Goal: Information Seeking & Learning: Learn about a topic

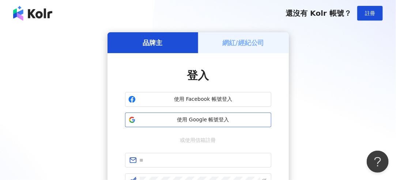
click at [213, 117] on span "使用 Google 帳號登入" at bounding box center [203, 119] width 129 height 7
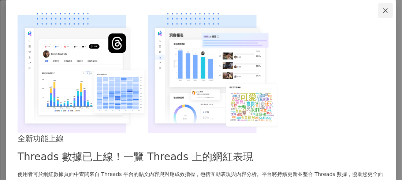
click at [382, 14] on icon "close" at bounding box center [385, 11] width 6 height 6
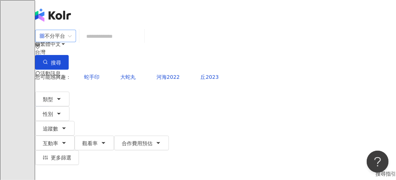
click at [72, 42] on span "不分平台" at bounding box center [56, 36] width 32 height 12
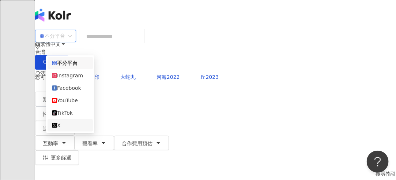
click at [77, 129] on div "X" at bounding box center [70, 125] width 37 height 8
click at [48, 42] on div "X" at bounding box center [44, 36] width 9 height 12
click at [76, 66] on div "不分平台" at bounding box center [67, 63] width 31 height 8
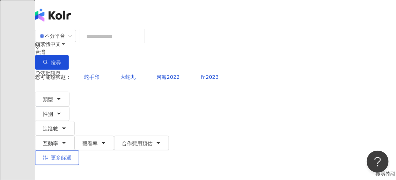
click at [71, 154] on span "更多篩選" at bounding box center [61, 157] width 20 height 6
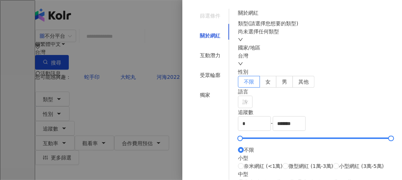
click at [294, 44] on div "類型 ( 請選擇您想要的類型 ) 尚未選擇任何類型" at bounding box center [315, 31] width 155 height 24
click at [290, 35] on div "尚未選擇任何類型" at bounding box center [315, 31] width 155 height 8
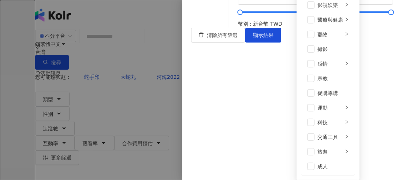
scroll to position [371, 0]
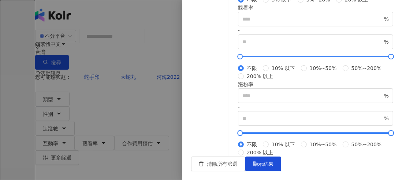
scroll to position [310, 0]
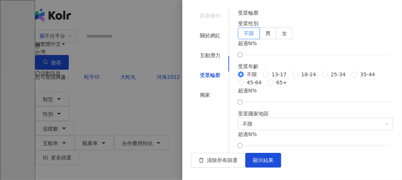
scroll to position [0, 0]
click at [222, 88] on div "獨家" at bounding box center [210, 95] width 38 height 14
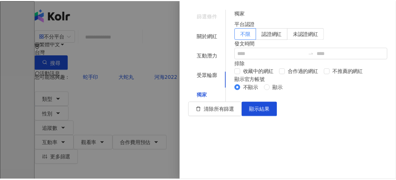
scroll to position [89, 0]
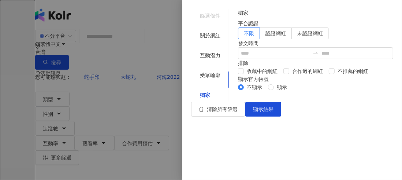
click at [159, 111] on div at bounding box center [201, 90] width 402 height 180
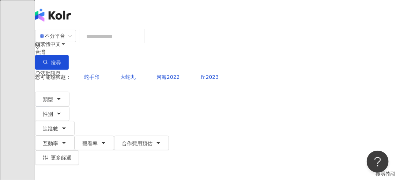
click at [358, 88] on div "P" at bounding box center [215, 102] width 361 height 29
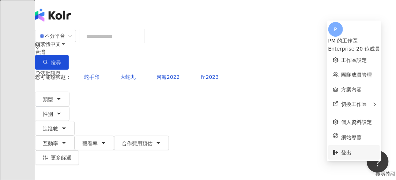
click at [328, 151] on li "登出" at bounding box center [354, 152] width 52 height 15
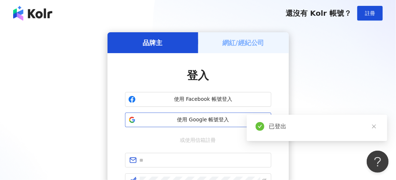
click at [223, 113] on button "使用 Google 帳號登入" at bounding box center [198, 119] width 146 height 15
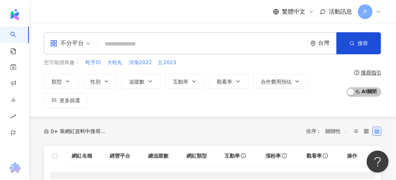
click at [90, 45] on div "不分平台" at bounding box center [70, 43] width 48 height 21
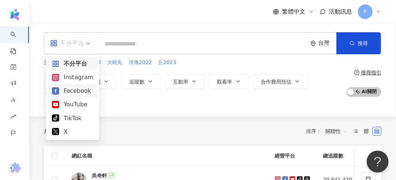
scroll to position [64, 0]
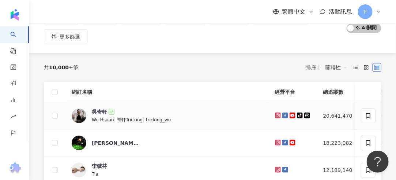
click at [125, 121] on span "奇軒Tricking" at bounding box center [130, 119] width 26 height 5
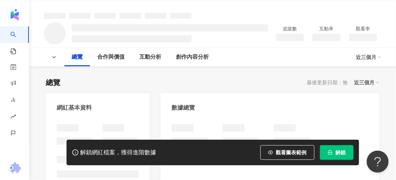
scroll to position [47, 0]
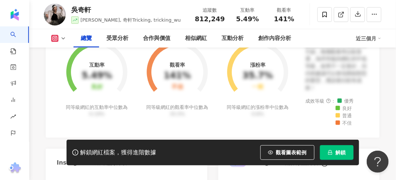
scroll to position [324, 0]
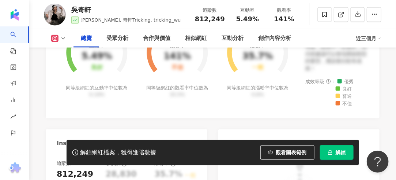
click at [61, 40] on icon at bounding box center [63, 38] width 6 height 6
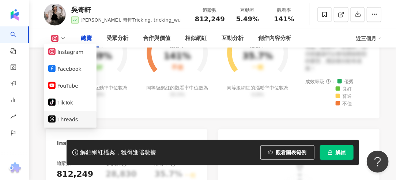
click at [69, 117] on button "Threads" at bounding box center [70, 119] width 44 height 10
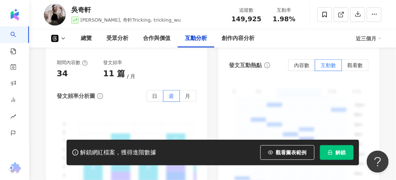
scroll to position [1188, 0]
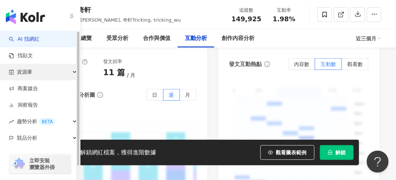
click at [74, 69] on div "資源庫" at bounding box center [40, 72] width 80 height 16
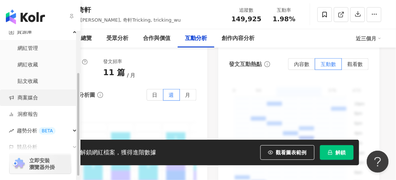
scroll to position [64, 0]
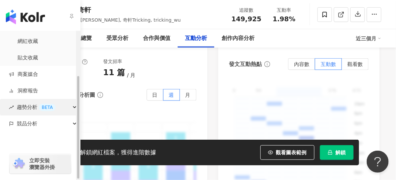
click at [74, 108] on div "趨勢分析 BETA" at bounding box center [40, 107] width 80 height 16
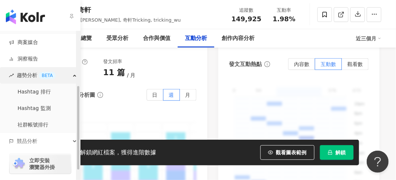
scroll to position [97, 0]
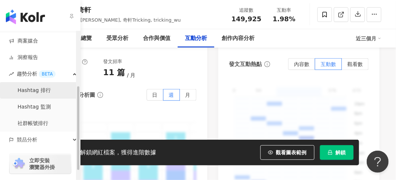
click at [39, 91] on link "Hashtag 排行" at bounding box center [34, 90] width 33 height 7
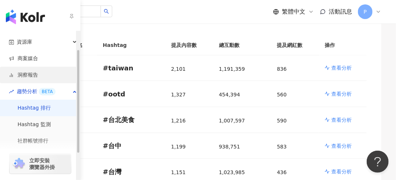
scroll to position [37, 0]
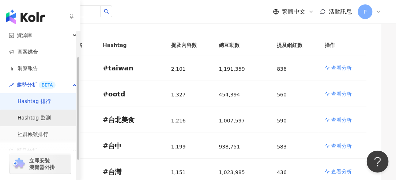
click at [44, 114] on link "Hashtag 監測" at bounding box center [34, 117] width 33 height 7
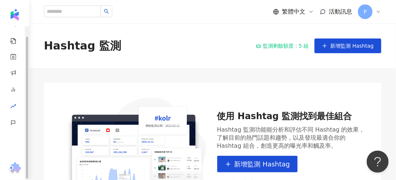
scroll to position [10, 0]
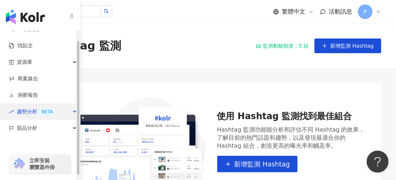
click at [71, 110] on div "趨勢分析 BETA" at bounding box center [40, 111] width 80 height 16
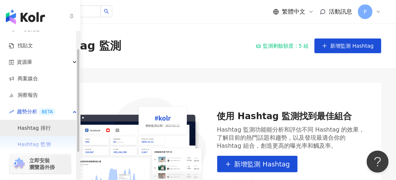
scroll to position [35, 0]
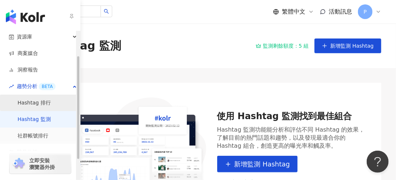
click at [48, 133] on link "社群帳號排行" at bounding box center [33, 135] width 31 height 7
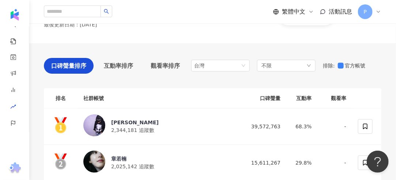
scroll to position [34, 0]
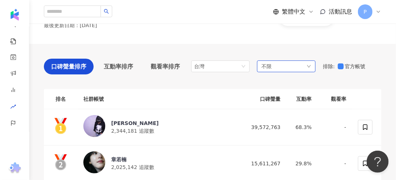
click at [268, 64] on span "不限" at bounding box center [267, 66] width 10 height 8
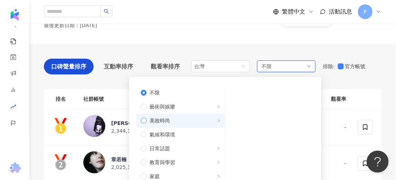
click at [147, 120] on span "美妝時尚" at bounding box center [184, 120] width 74 height 8
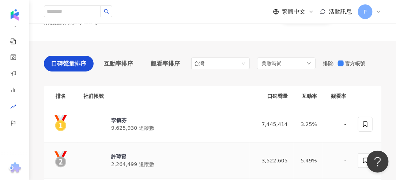
scroll to position [36, 0]
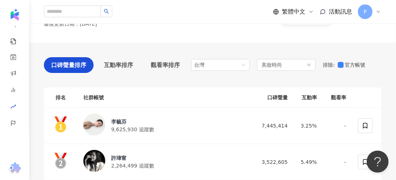
click at [312, 99] on th "互動率" at bounding box center [308, 97] width 29 height 20
click at [122, 64] on span "互動率排序" at bounding box center [118, 64] width 29 height 9
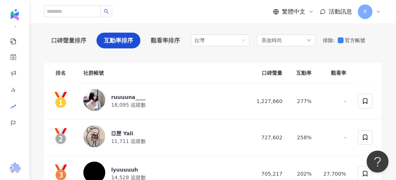
scroll to position [67, 0]
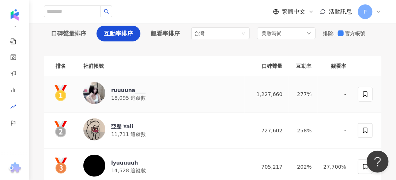
click at [133, 95] on span "18,095 追蹤數" at bounding box center [128, 98] width 35 height 6
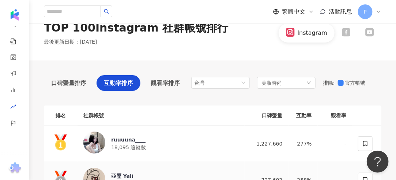
scroll to position [0, 0]
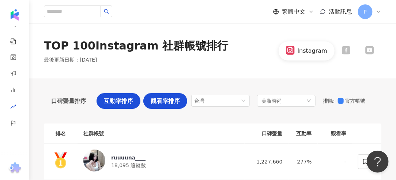
click at [173, 105] on div "觀看率排序" at bounding box center [165, 101] width 44 height 16
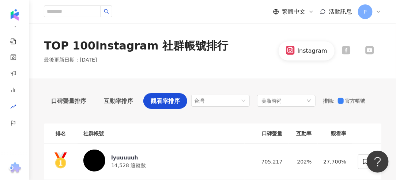
scroll to position [75, 0]
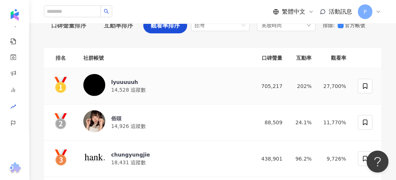
click at [127, 78] on div "lyuuuuuh" at bounding box center [128, 81] width 35 height 7
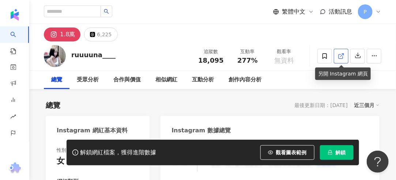
click at [340, 57] on icon at bounding box center [341, 56] width 7 height 7
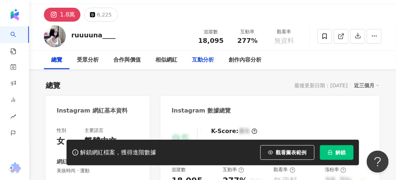
scroll to position [40, 0]
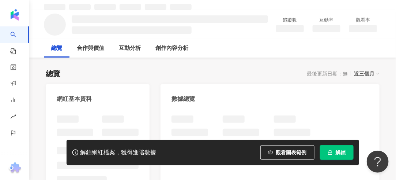
scroll to position [32, 0]
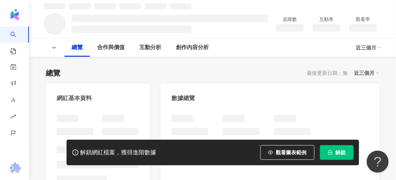
click at [285, 10] on div "追蹤數 互動率 觀看率" at bounding box center [212, 23] width 367 height 29
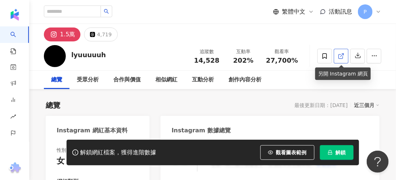
click at [341, 55] on icon at bounding box center [341, 56] width 7 height 7
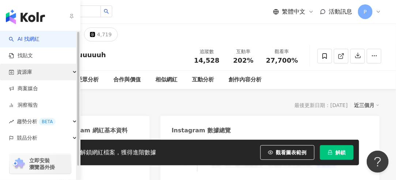
click at [72, 72] on div "資源庫" at bounding box center [40, 72] width 80 height 16
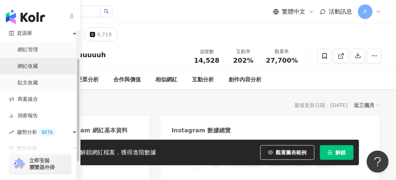
scroll to position [63, 0]
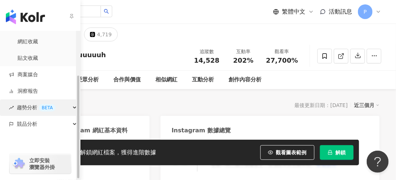
click at [74, 108] on div "趨勢分析 BETA" at bounding box center [40, 107] width 80 height 16
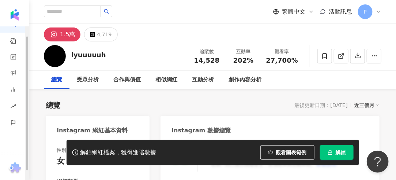
scroll to position [10, 0]
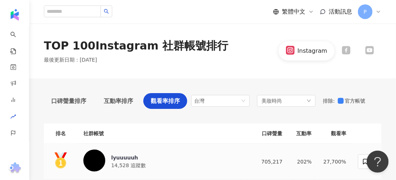
scroll to position [10, 0]
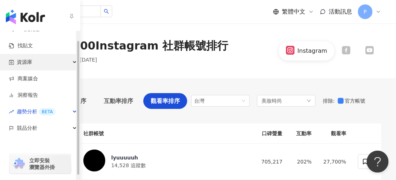
click at [75, 62] on icon "button" at bounding box center [76, 62] width 4 height 0
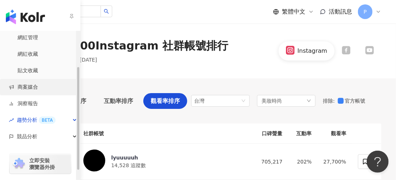
scroll to position [52, 0]
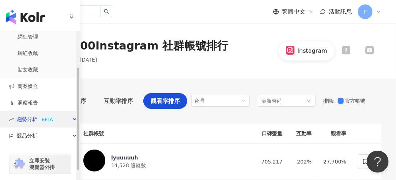
click at [71, 117] on div "趨勢分析 BETA" at bounding box center [40, 119] width 80 height 16
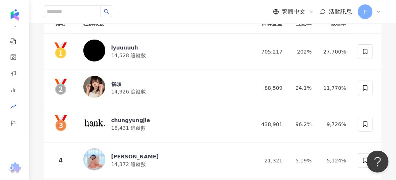
scroll to position [0, 0]
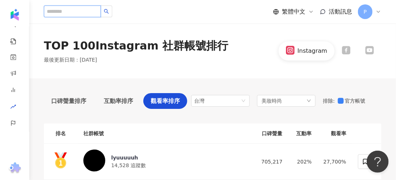
click at [79, 8] on input "search" at bounding box center [72, 11] width 57 height 12
type input "*"
type input "**"
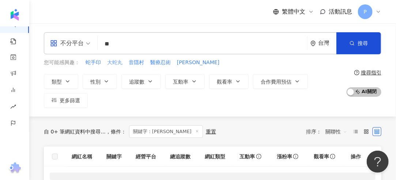
click at [118, 64] on span "大蛇丸" at bounding box center [114, 62] width 15 height 7
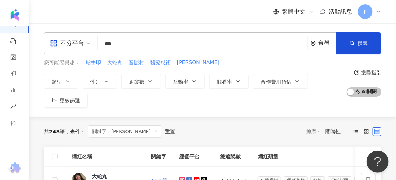
type input "***"
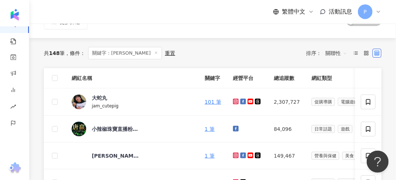
scroll to position [63, 0]
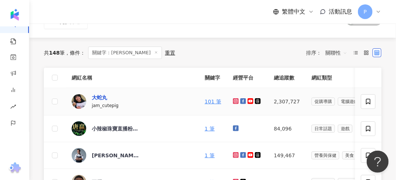
click at [104, 94] on div "大蛇丸" at bounding box center [99, 97] width 15 height 7
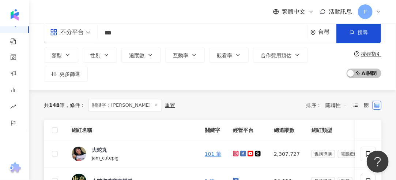
scroll to position [0, 0]
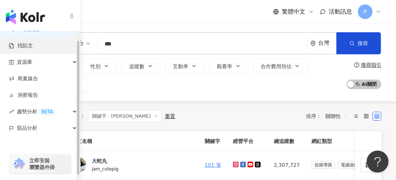
click at [33, 42] on link "找貼文" at bounding box center [21, 45] width 24 height 7
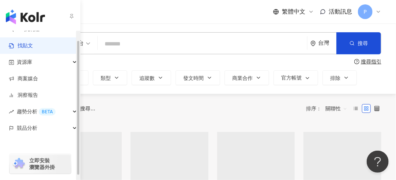
click at [139, 119] on div "自 0+ 筆貼文中搜尋... 排序： 關聯性" at bounding box center [213, 108] width 338 height 29
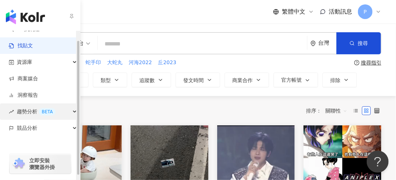
click at [74, 113] on div "趨勢分析 BETA" at bounding box center [40, 111] width 80 height 16
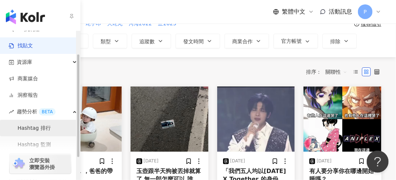
scroll to position [43, 0]
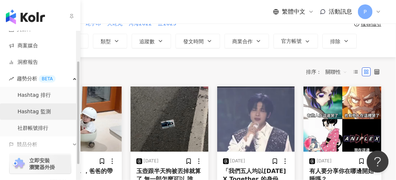
click at [49, 115] on link "Hashtag 監測" at bounding box center [34, 111] width 33 height 7
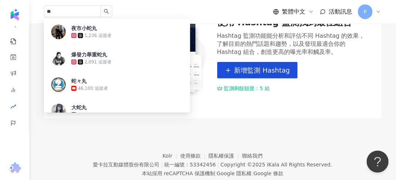
scroll to position [94, 0]
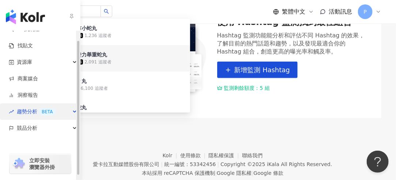
click at [37, 110] on span "趨勢分析 BETA" at bounding box center [36, 111] width 39 height 16
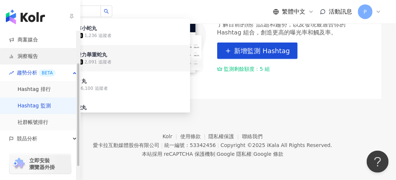
scroll to position [49, 0]
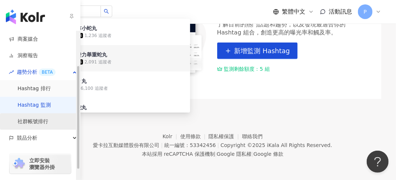
click at [47, 125] on link "社群帳號排行" at bounding box center [33, 121] width 31 height 7
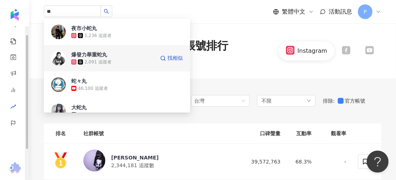
scroll to position [10, 0]
click at [229, 56] on div "TOP 100 Instagram 社群帳號排行 最後更新日期 ： 2025年8月 Instagram" at bounding box center [212, 51] width 367 height 26
click at [159, 11] on div "** 夜市小蛇丸 1,236 追蹤者 爆發力舉重蛇丸 2,091 追蹤者 蛇々丸 46,100 追蹤者 大蛇丸 tiktok-icon 19,800 追蹤者 …" at bounding box center [213, 11] width 338 height 23
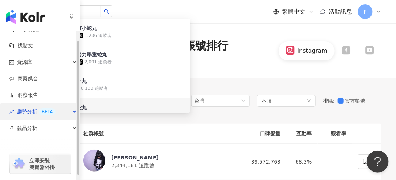
click at [33, 112] on span "趨勢分析 BETA" at bounding box center [36, 111] width 39 height 16
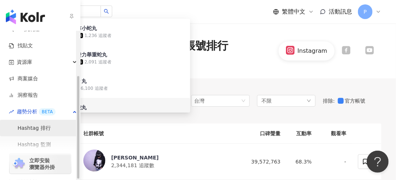
scroll to position [64, 0]
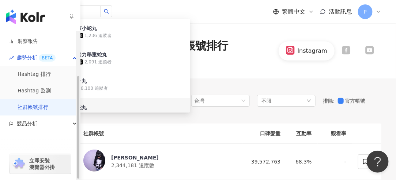
click at [48, 111] on link "社群帳號排行" at bounding box center [33, 107] width 31 height 7
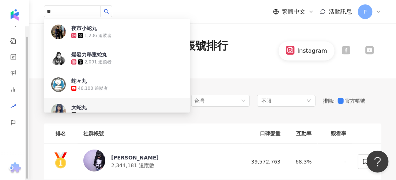
scroll to position [10, 0]
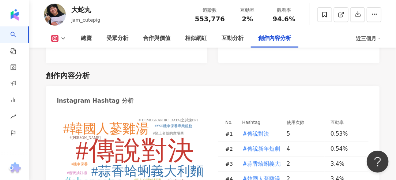
scroll to position [1983, 0]
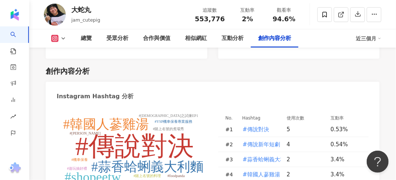
click at [132, 131] on tspan "#傳說對決" at bounding box center [134, 145] width 119 height 29
type input "*****"
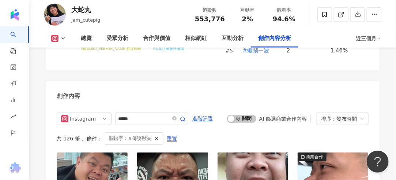
click at [132, 132] on div "關鍵字：#傳說對決" at bounding box center [134, 138] width 59 height 12
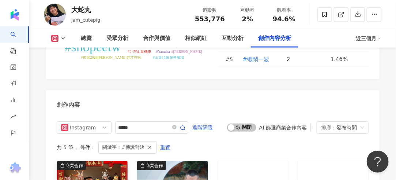
scroll to position [2107, 0]
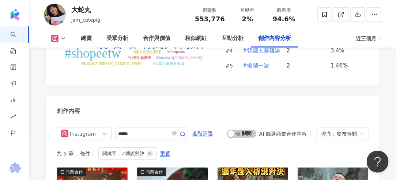
click at [149, 152] on line "button" at bounding box center [150, 153] width 3 height 3
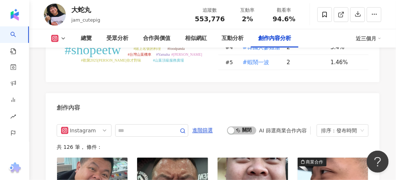
scroll to position [2132, 0]
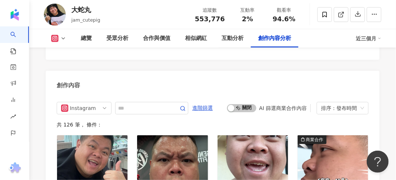
click at [287, 105] on div "AI 篩選商業合作內容" at bounding box center [283, 108] width 48 height 6
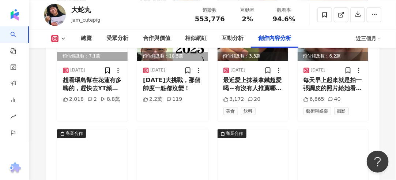
scroll to position [2382, 0]
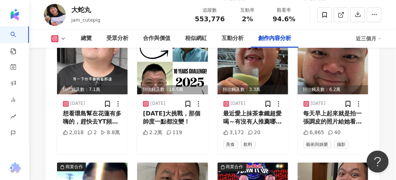
click at [381, 37] on icon at bounding box center [380, 39] width 4 height 4
click at [236, 35] on div "互動分析" at bounding box center [233, 38] width 22 height 9
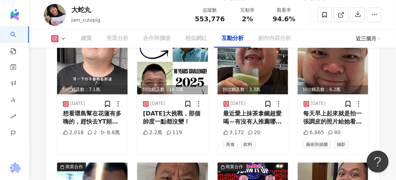
scroll to position [1462, 0]
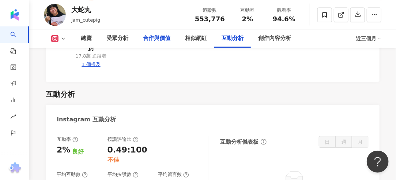
click at [155, 33] on div "合作與價值" at bounding box center [157, 38] width 42 height 18
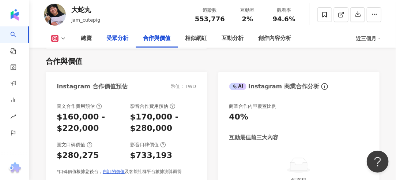
click at [123, 36] on div "受眾分析" at bounding box center [117, 38] width 22 height 9
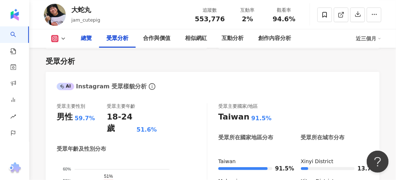
click at [88, 40] on div "總覽" at bounding box center [86, 38] width 11 height 9
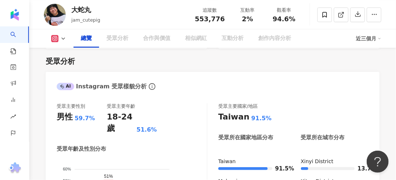
scroll to position [45, 0]
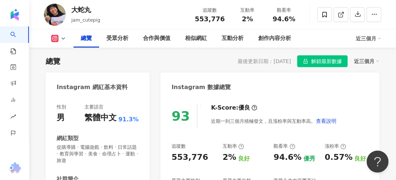
click at [65, 36] on icon at bounding box center [63, 38] width 6 height 6
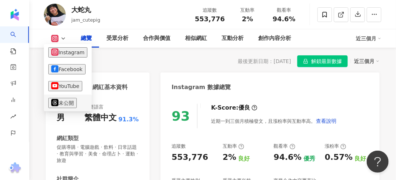
click at [65, 107] on button "未公開" at bounding box center [62, 103] width 29 height 10
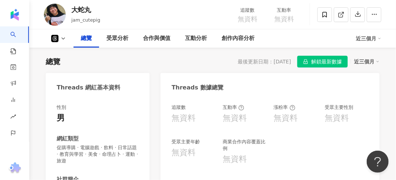
scroll to position [42, 0]
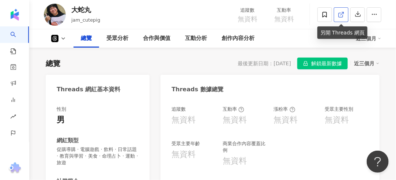
click at [341, 15] on line at bounding box center [342, 13] width 3 height 3
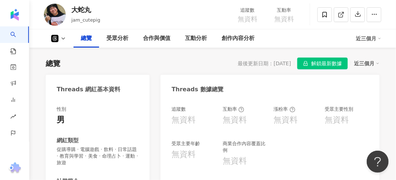
click at [63, 40] on icon at bounding box center [63, 38] width 6 height 6
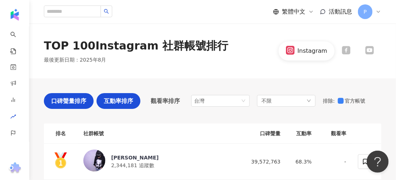
click at [127, 100] on span "互動率排序" at bounding box center [118, 100] width 29 height 9
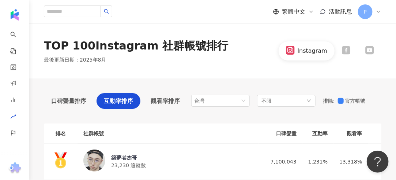
click at [146, 45] on div "TOP 100 Instagram 社群帳號排行" at bounding box center [136, 45] width 184 height 15
click at [349, 51] on icon at bounding box center [346, 50] width 8 height 8
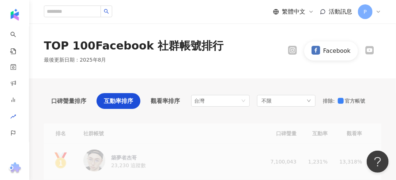
click at [369, 52] on icon at bounding box center [369, 50] width 8 height 8
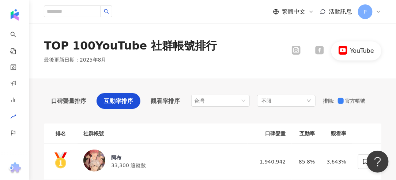
click at [181, 49] on div "TOP 100 YouTube 社群帳號排行" at bounding box center [130, 45] width 173 height 15
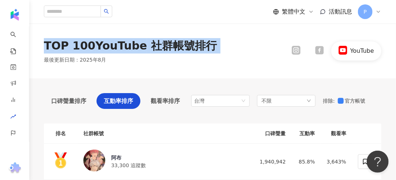
click at [181, 49] on div "TOP 100 YouTube 社群帳號排行" at bounding box center [130, 45] width 173 height 15
copy div "TOP 100 YouTube 社群帳號排行"
click at [198, 67] on div "TOP 100 YouTube 社群帳號排行 最後更新日期 ： [DATE] YouTube" at bounding box center [212, 50] width 367 height 55
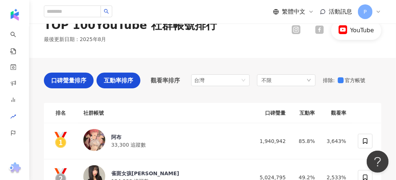
scroll to position [6, 0]
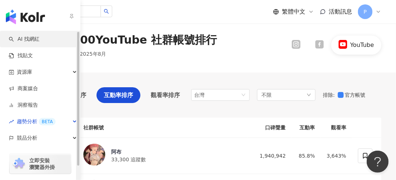
click at [31, 41] on link "AI 找網紅" at bounding box center [24, 38] width 31 height 7
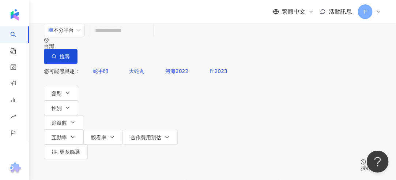
click at [123, 106] on div "類型 性別 追蹤數 互動率 觀看率 合作費用預估 更多篩選" at bounding box center [213, 122] width 338 height 73
click at [62, 148] on span "更多篩選" at bounding box center [70, 151] width 20 height 6
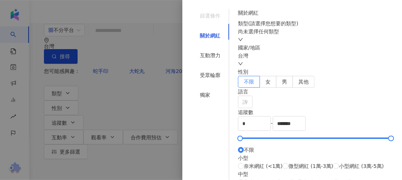
click at [163, 96] on div at bounding box center [201, 90] width 402 height 180
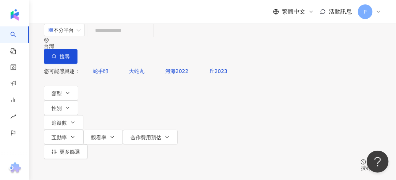
click at [324, 108] on div "不分平台 台灣 搜尋 您可能感興趣： 蛇手印 大蛇丸 河海2022 丘2023 類型 性別 追蹤數 互動率 觀看率 合作費用預估 更多篩選 篩選條件 關於網紅…" at bounding box center [212, 106] width 367 height 167
